Goal: Transaction & Acquisition: Purchase product/service

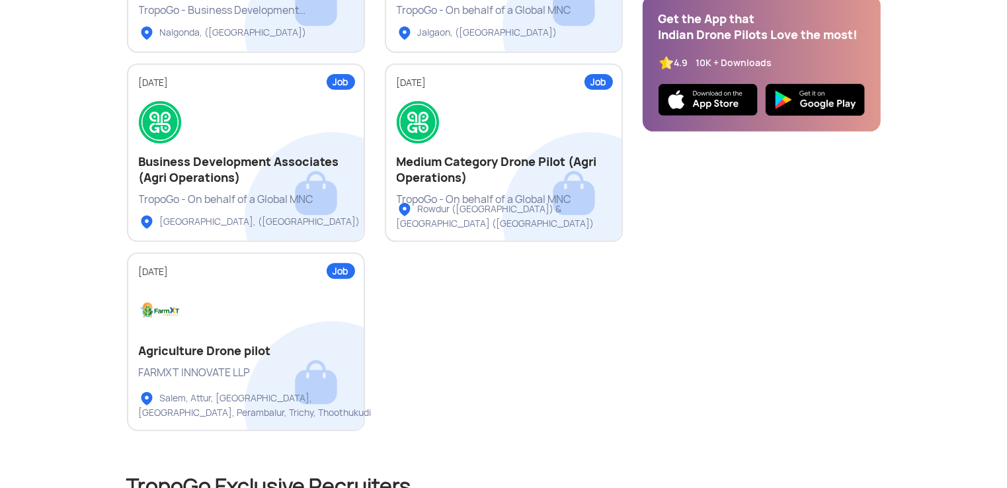
scroll to position [554, 0]
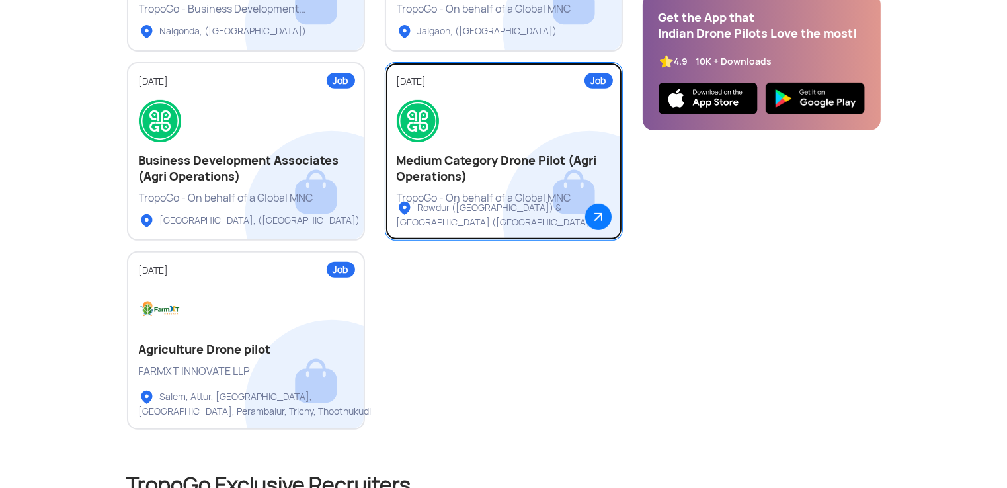
click at [538, 165] on h2 "Medium Category Drone Pilot (Agri Operations)" at bounding box center [504, 169] width 214 height 32
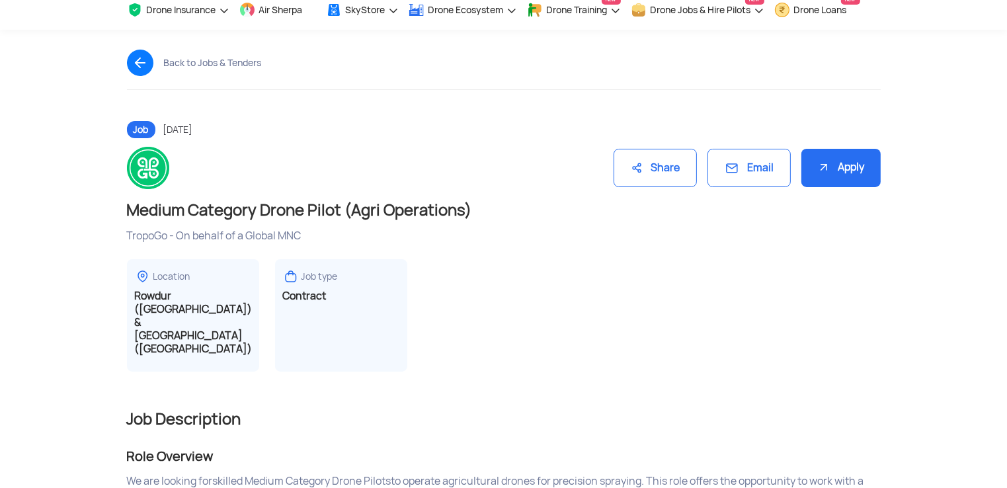
scroll to position [44, 0]
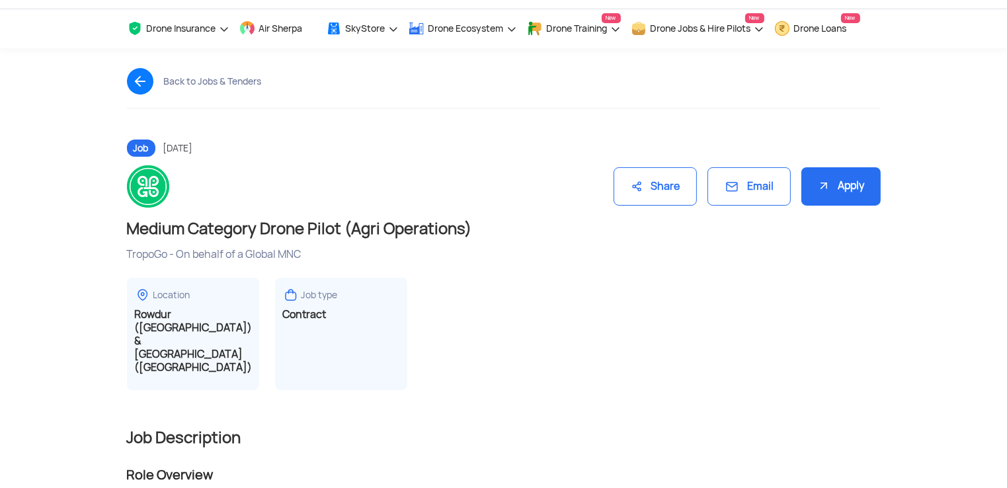
click at [829, 181] on div "Apply" at bounding box center [840, 186] width 79 height 39
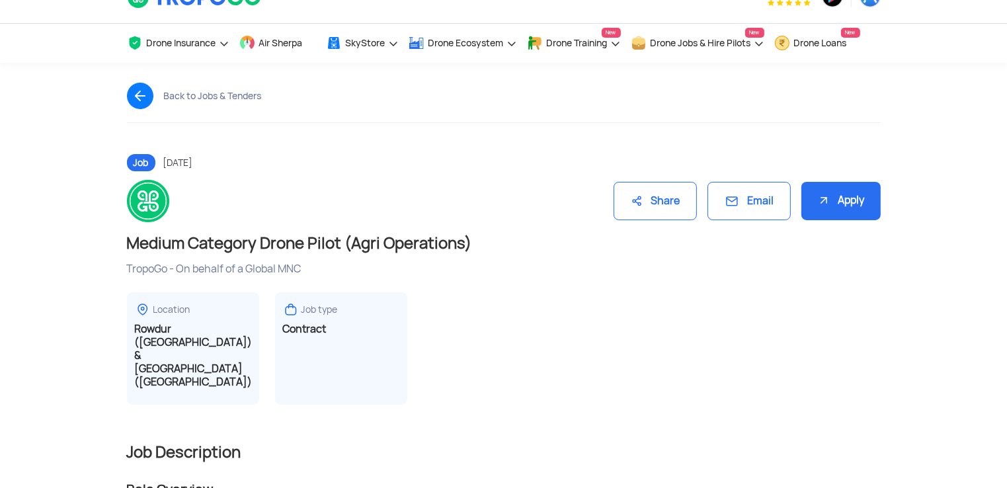
scroll to position [0, 0]
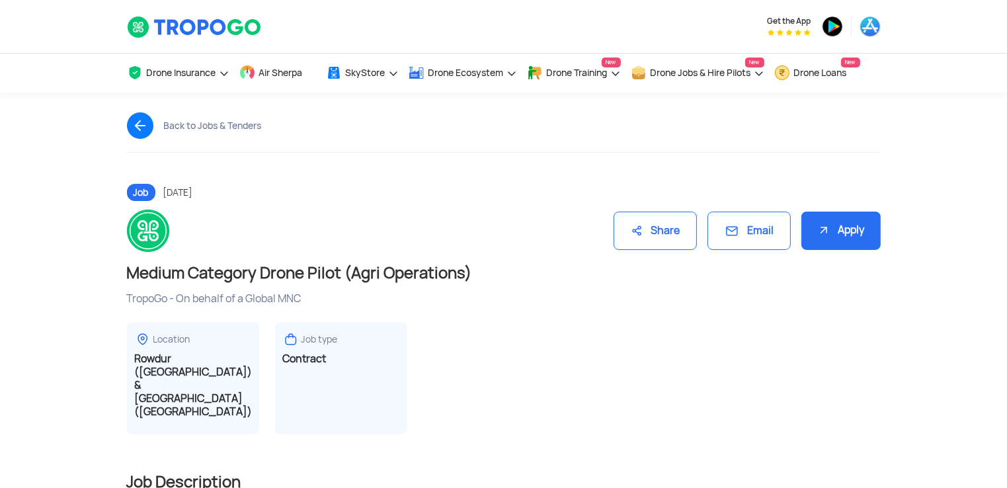
click at [770, 237] on div "Email" at bounding box center [749, 231] width 83 height 39
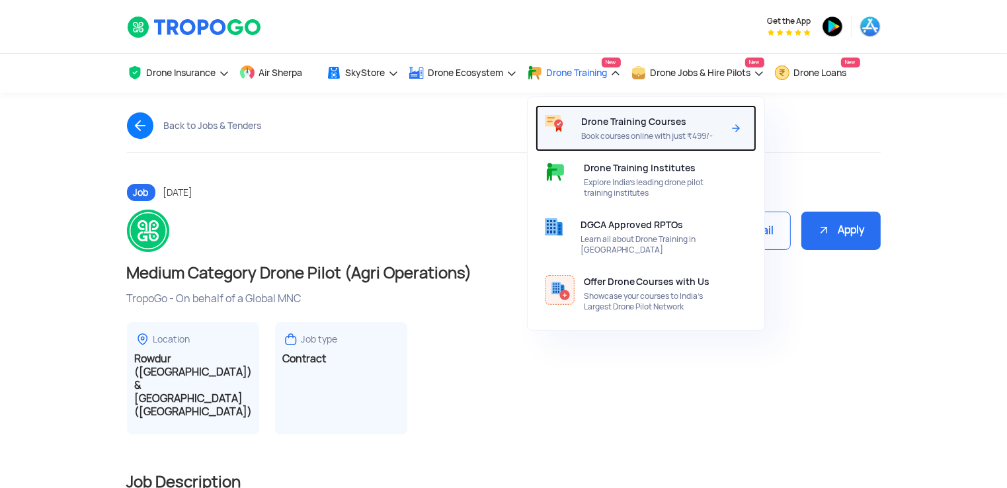
click at [618, 135] on span "Book courses online with just ₹499/-" at bounding box center [652, 136] width 142 height 11
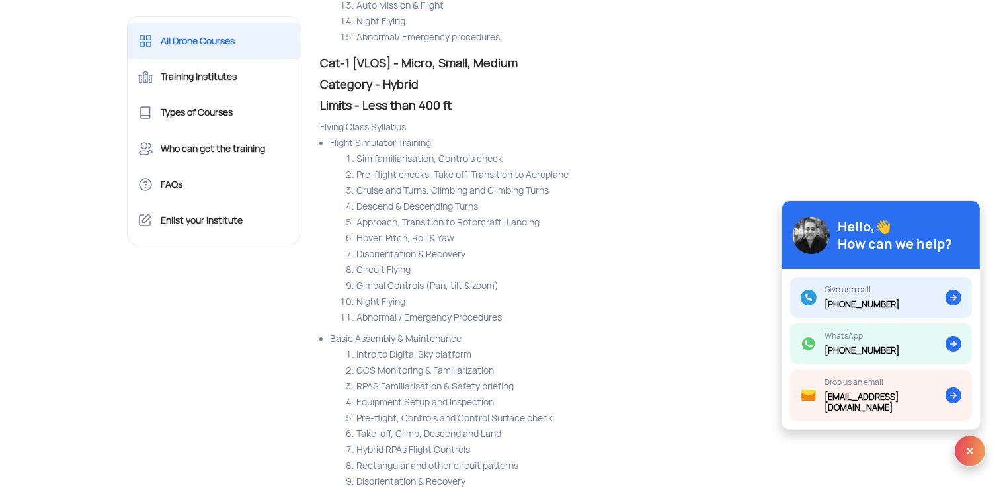
scroll to position [4515, 0]
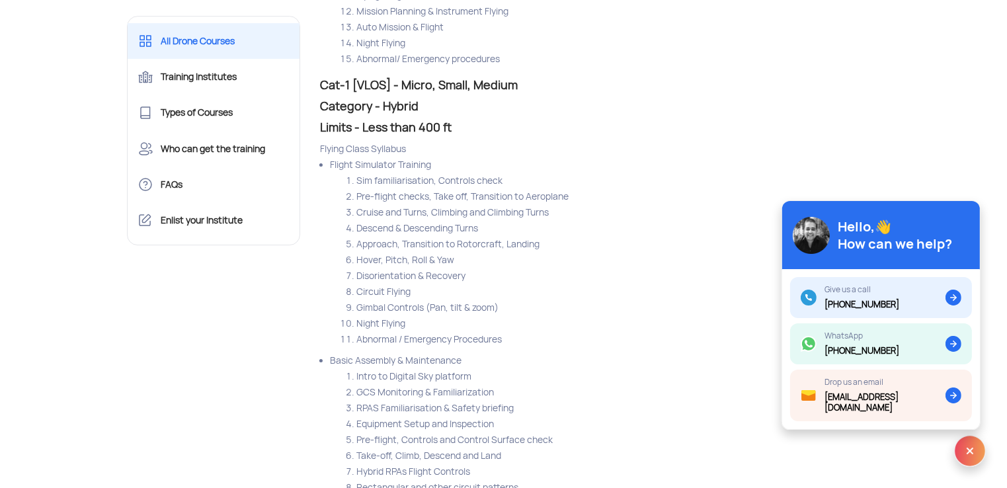
click at [960, 455] on img at bounding box center [970, 451] width 32 height 32
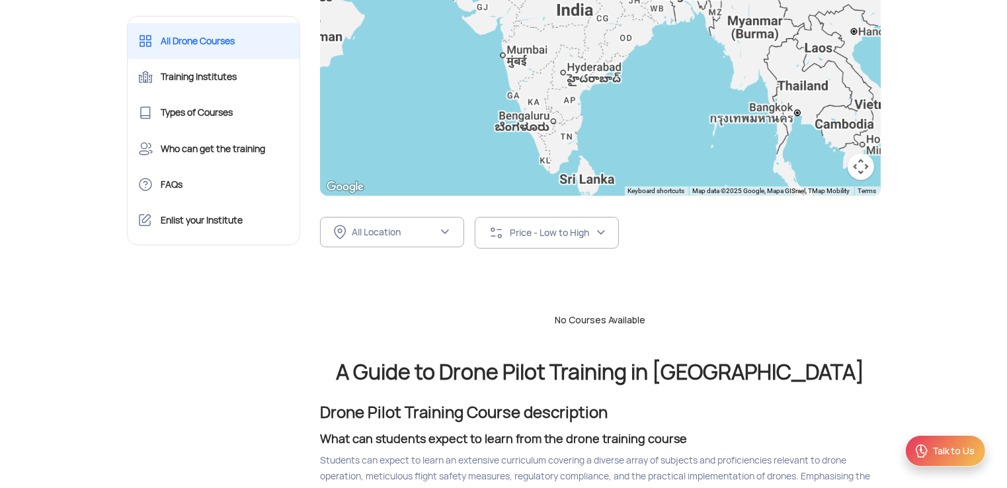
scroll to position [0, 0]
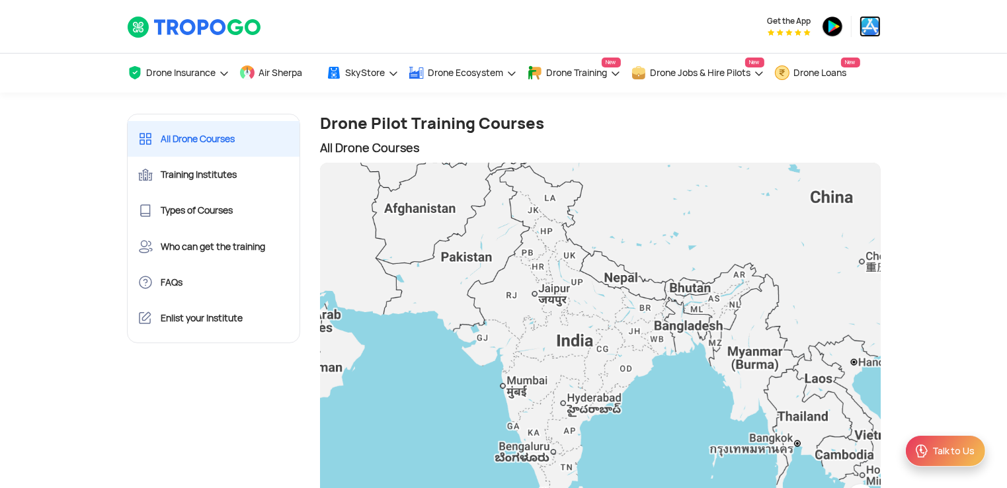
click at [868, 31] on img at bounding box center [870, 26] width 21 height 21
